Goal: Use online tool/utility: Use online tool/utility

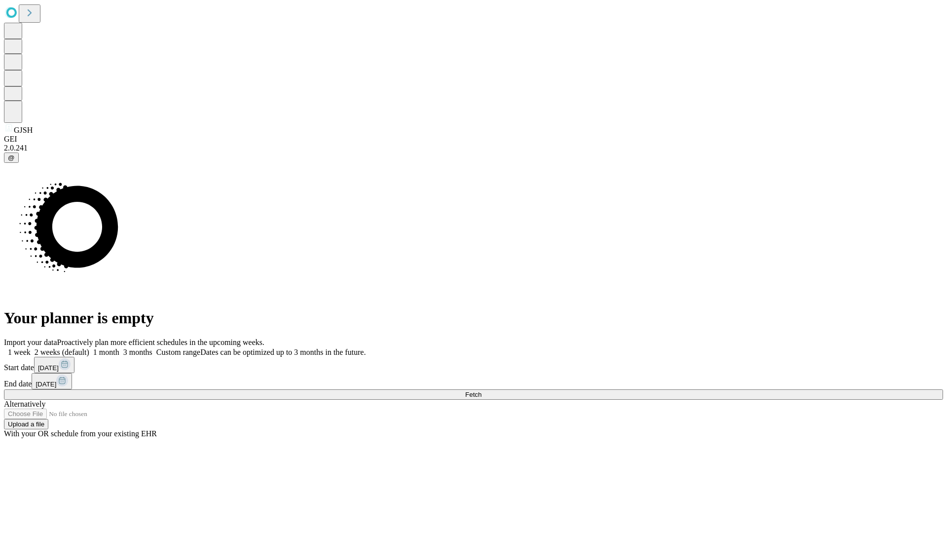
click at [481, 391] on span "Fetch" at bounding box center [473, 394] width 16 height 7
